Goal: Check status: Check status

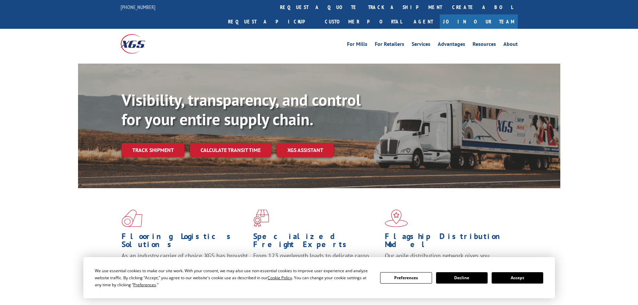
click at [509, 281] on button "Accept" at bounding box center [518, 277] width 52 height 11
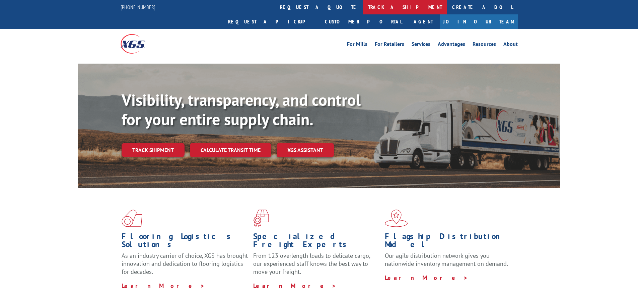
click at [363, 8] on link "track a shipment" at bounding box center [405, 7] width 84 height 14
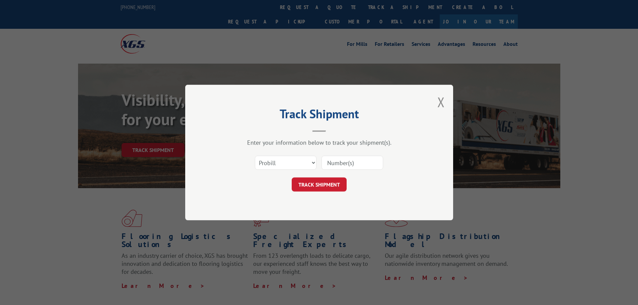
paste input "256349"
type input "256349"
click at [311, 184] on button "TRACK SHIPMENT" at bounding box center [319, 184] width 55 height 14
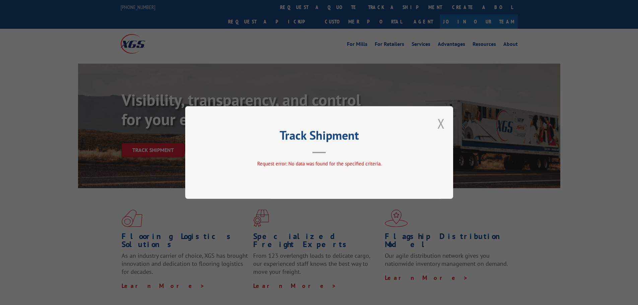
click at [442, 127] on button "Close modal" at bounding box center [440, 124] width 7 height 18
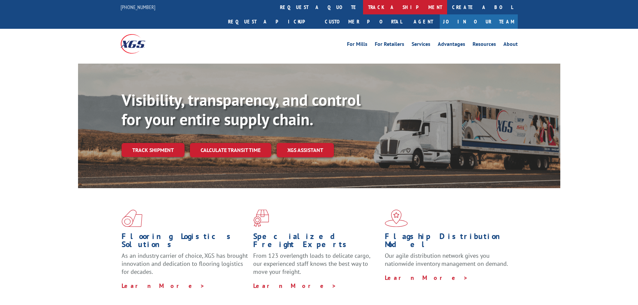
click at [363, 5] on link "track a shipment" at bounding box center [405, 7] width 84 height 14
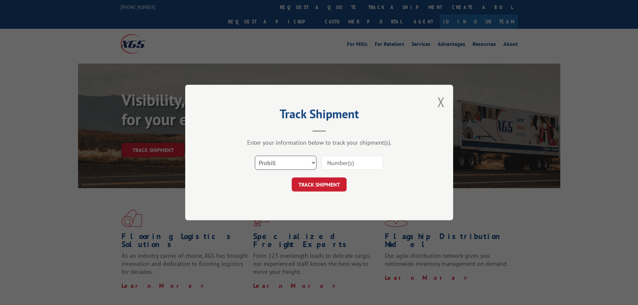
click at [310, 166] on select "Select category... Probill BOL PO" at bounding box center [286, 163] width 62 height 14
select select "bol"
click at [255, 156] on select "Select category... Probill BOL PO" at bounding box center [286, 163] width 62 height 14
paste input "256349"
type input "256349"
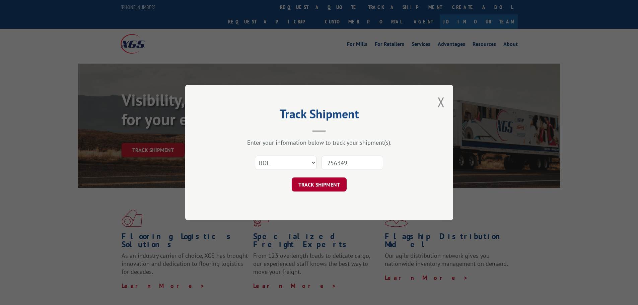
click at [324, 185] on button "TRACK SHIPMENT" at bounding box center [319, 184] width 55 height 14
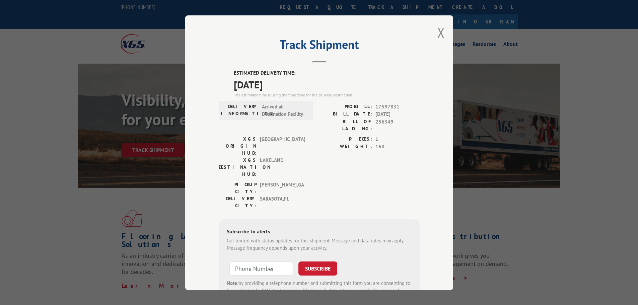
click at [434, 30] on div "Track Shipment ESTIMATED DELIVERY TIME: [DATE] The estimated time is using the …" at bounding box center [319, 152] width 268 height 275
click at [439, 29] on button "Close modal" at bounding box center [440, 33] width 7 height 18
